Goal: Find specific fact: Find specific fact

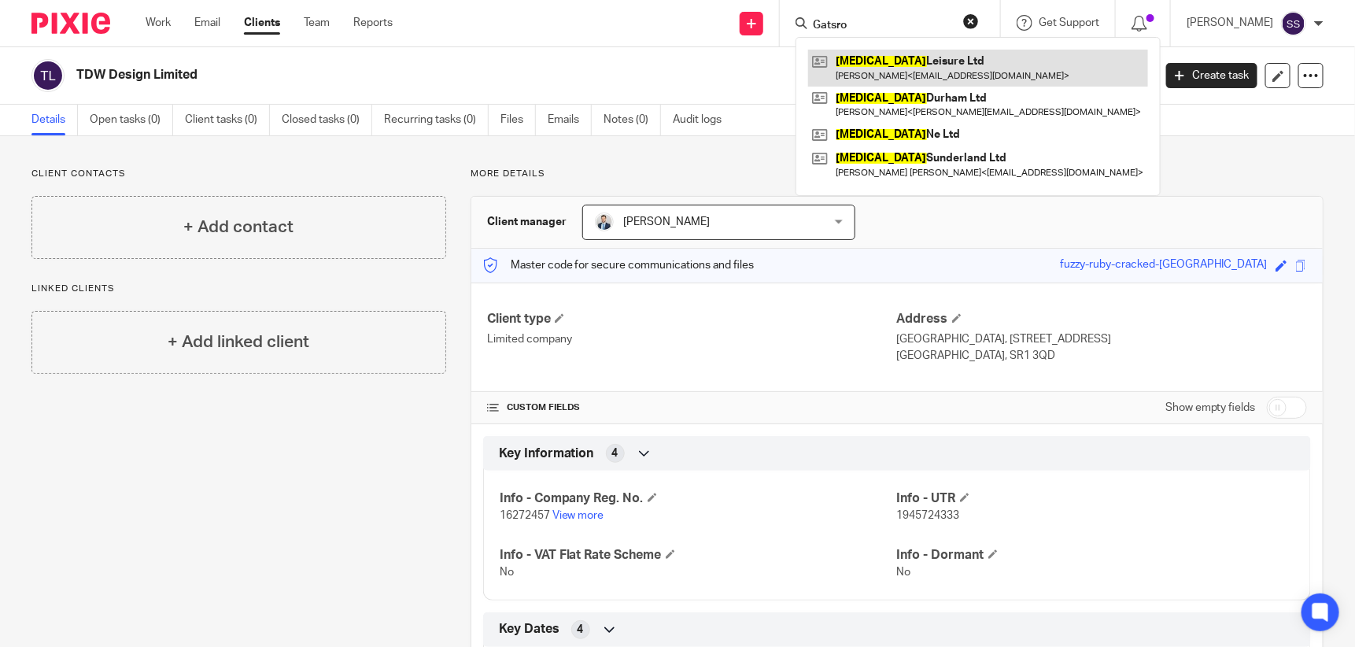
type input "Gatsro"
click at [900, 61] on link at bounding box center [978, 68] width 340 height 36
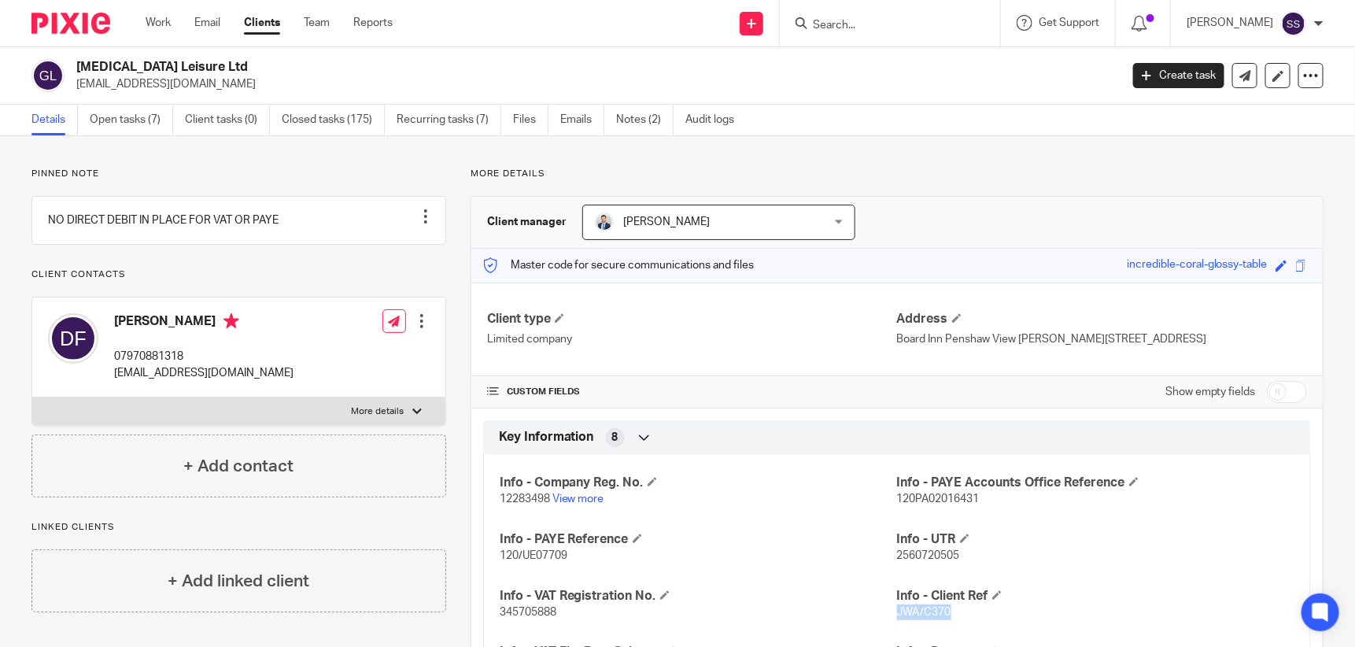
drag, startPoint x: 946, startPoint y: 609, endPoint x: 890, endPoint y: 611, distance: 55.9
click at [897, 611] on p "JWA/C370" at bounding box center [1095, 612] width 397 height 16
copy span "JWA/C370"
